Goal: Register for event/course

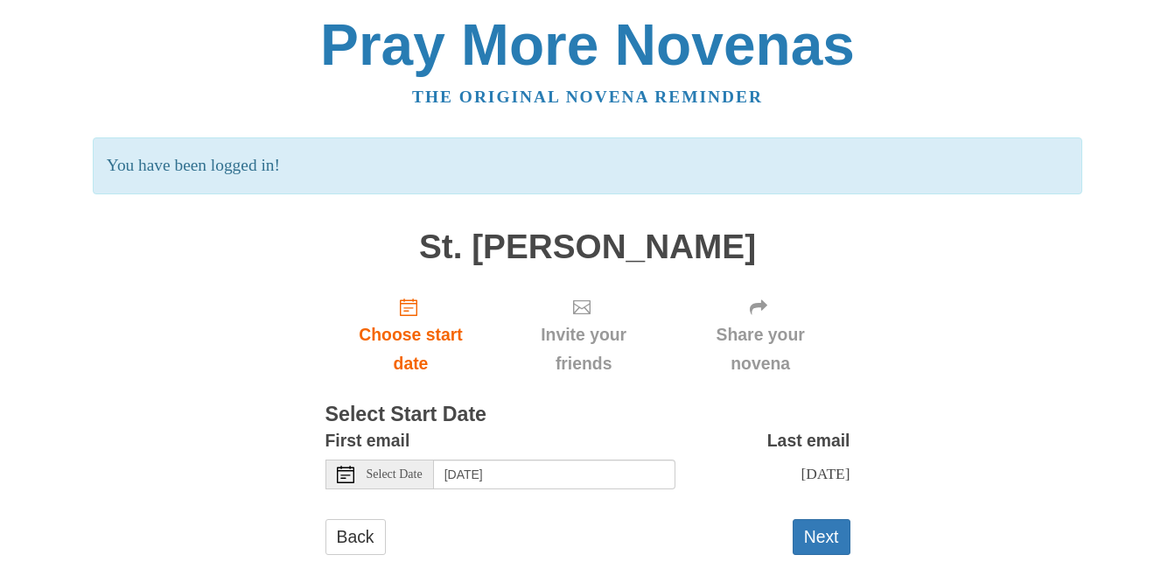
scroll to position [44, 0]
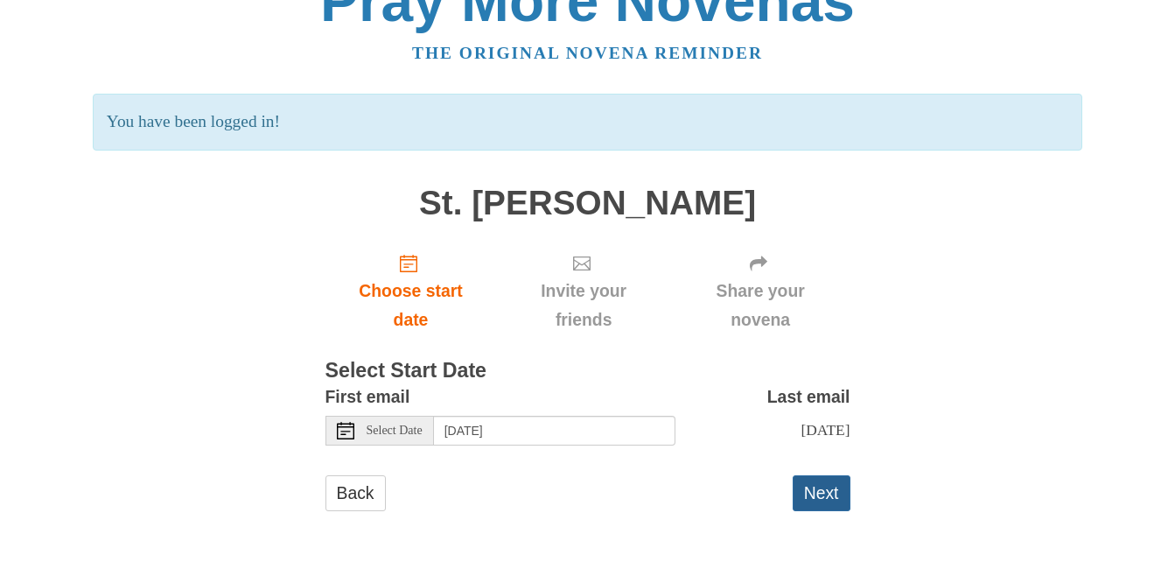
click at [818, 495] on button "Next" at bounding box center [822, 493] width 58 height 36
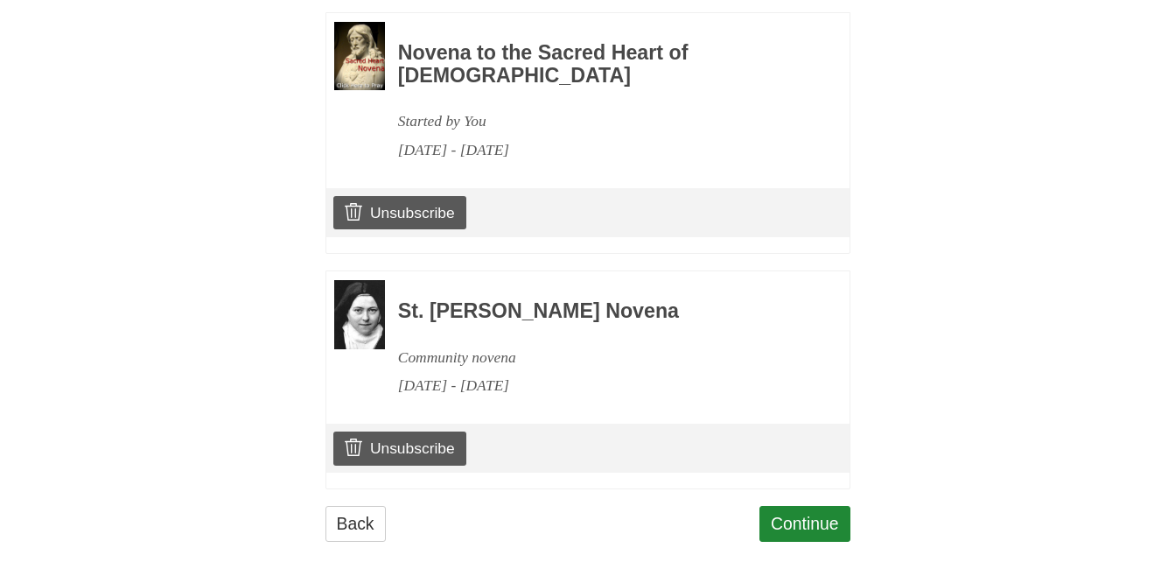
scroll to position [2039, 0]
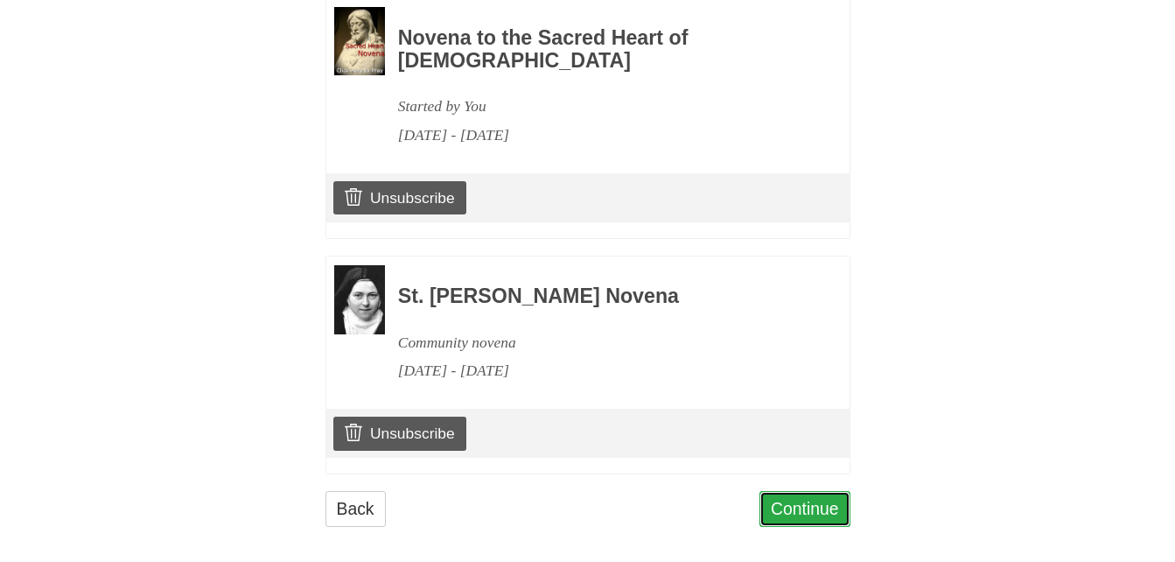
click at [803, 491] on link "Continue" at bounding box center [805, 509] width 91 height 36
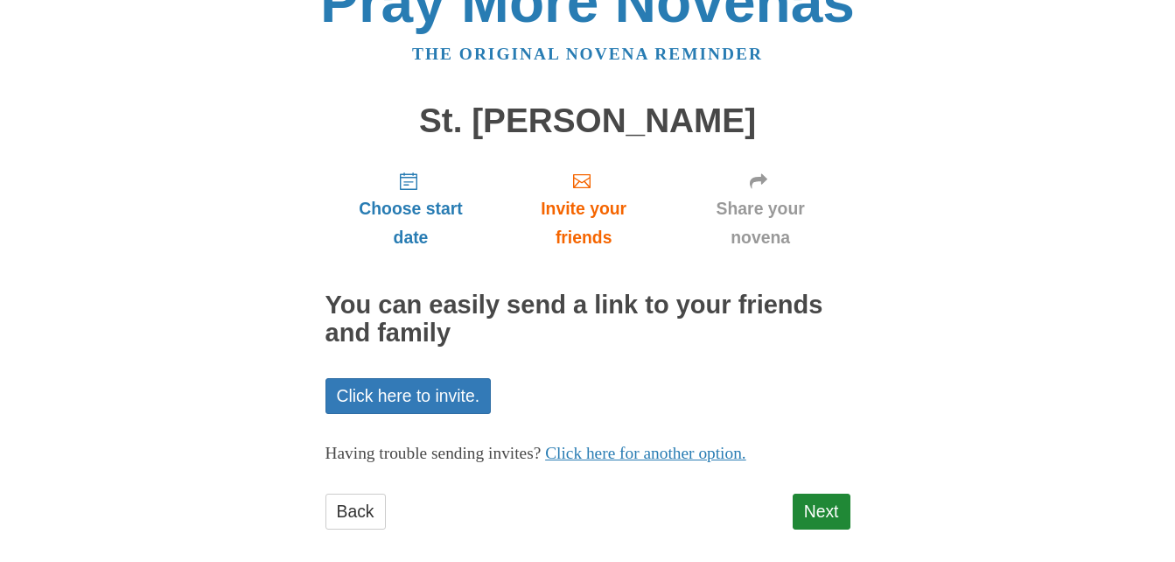
scroll to position [61, 0]
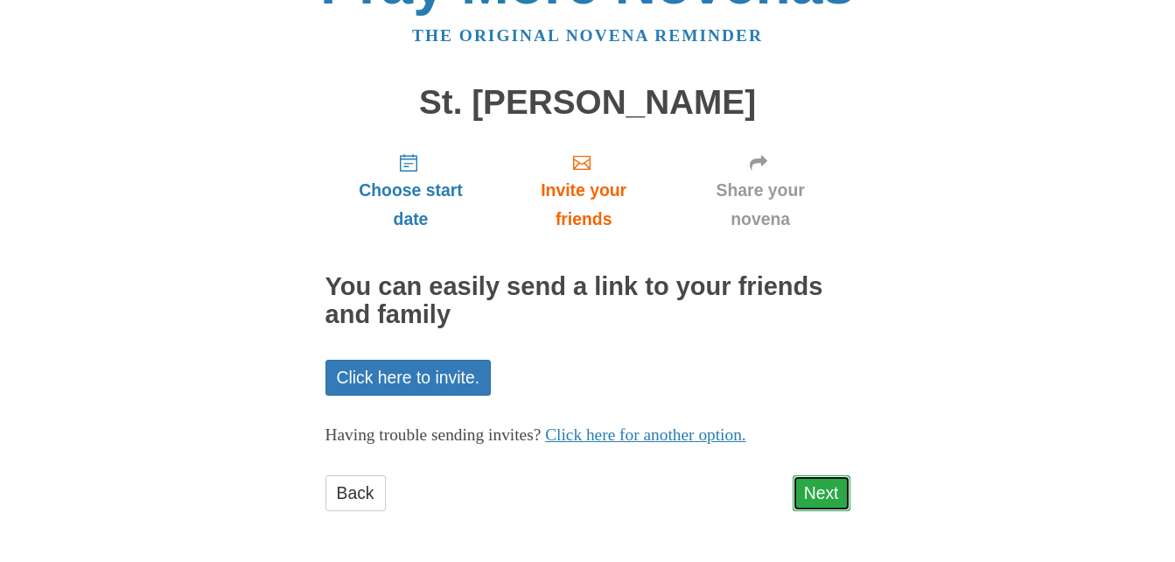
click at [834, 480] on link "Next" at bounding box center [822, 493] width 58 height 36
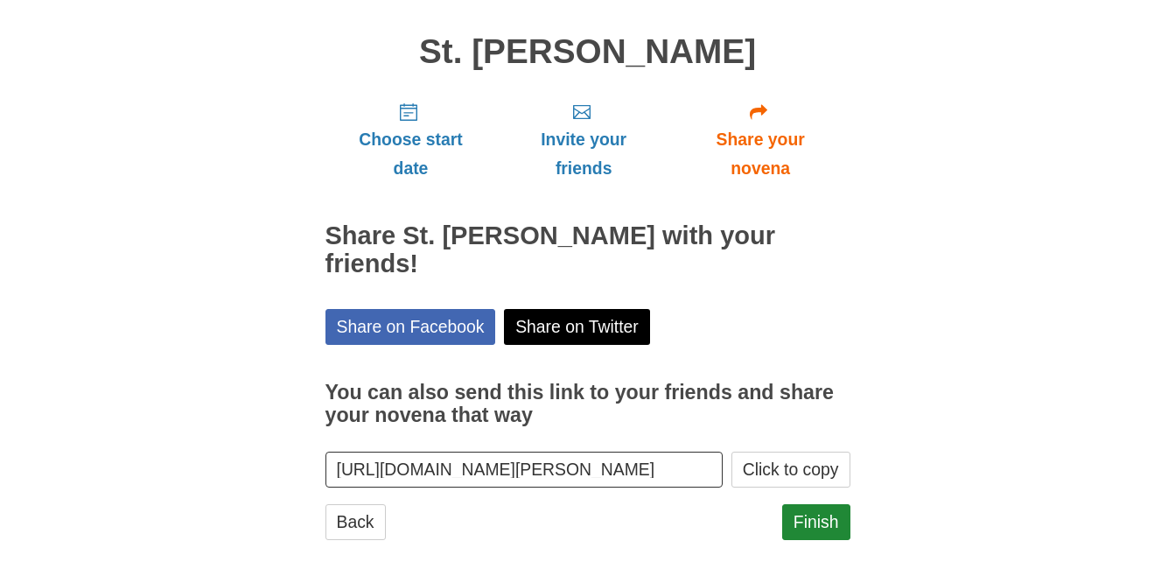
scroll to position [113, 0]
click at [820, 503] on link "Finish" at bounding box center [816, 521] width 68 height 36
